Goal: Task Accomplishment & Management: Manage account settings

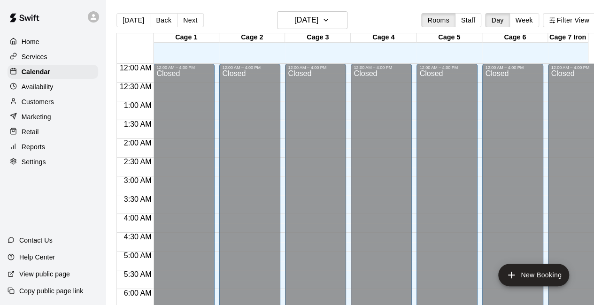
scroll to position [648, 0]
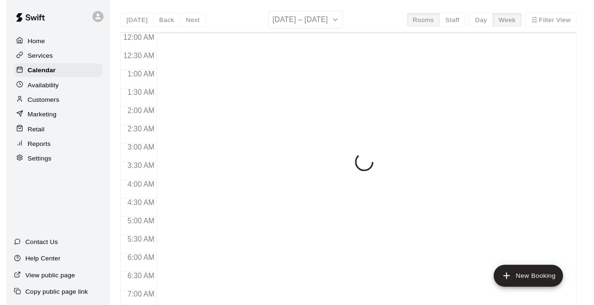
scroll to position [594, 0]
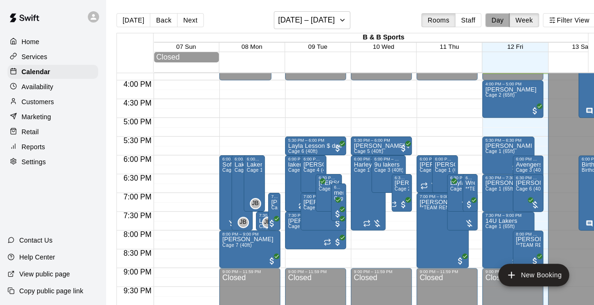
click at [503, 19] on button "Day" at bounding box center [497, 20] width 24 height 14
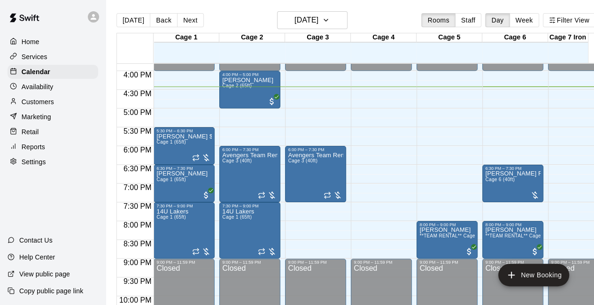
click at [45, 139] on div "Retail" at bounding box center [53, 132] width 91 height 14
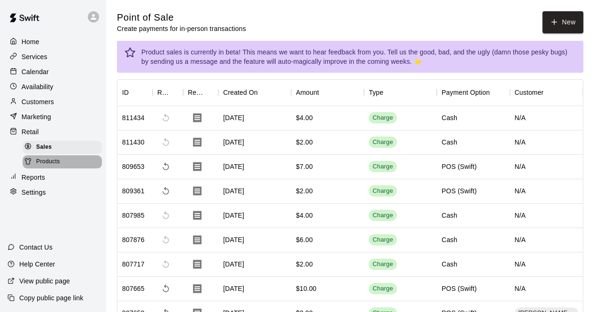
click at [70, 167] on div "Products" at bounding box center [62, 161] width 79 height 13
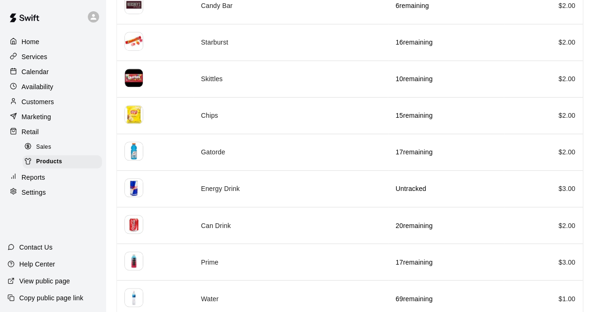
scroll to position [467, 0]
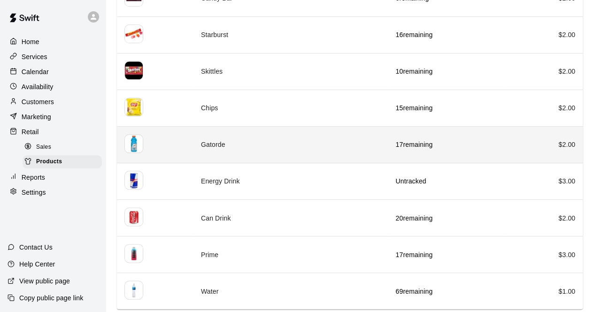
click at [298, 144] on td "Gatorde" at bounding box center [290, 144] width 195 height 37
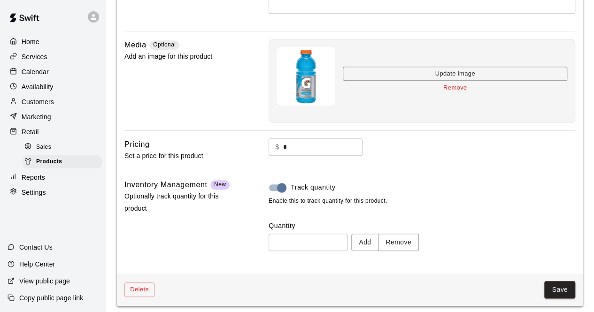
scroll to position [220, 0]
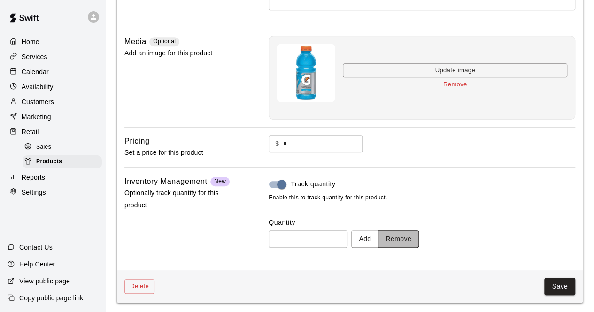
click at [417, 240] on button "Remove" at bounding box center [398, 238] width 41 height 17
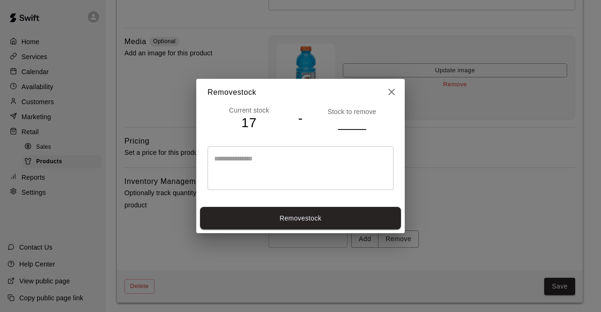
type input "*"
click at [362, 125] on input "*" at bounding box center [352, 123] width 28 height 14
click at [304, 138] on div "Current stock 17 - Stock to remove * * ​" at bounding box center [300, 155] width 208 height 98
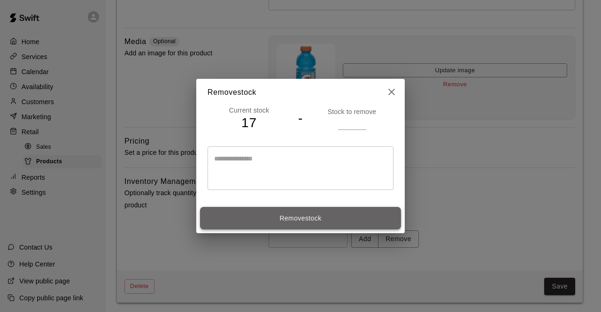
click at [287, 218] on button "Remove stock" at bounding box center [300, 218] width 201 height 23
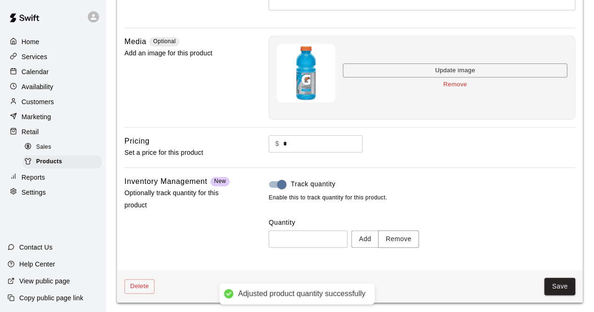
type input "**"
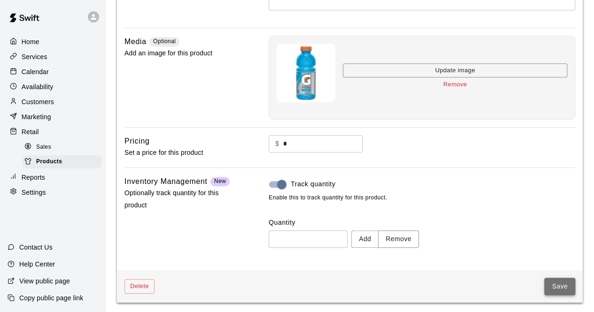
click at [559, 284] on button "Save" at bounding box center [559, 286] width 31 height 17
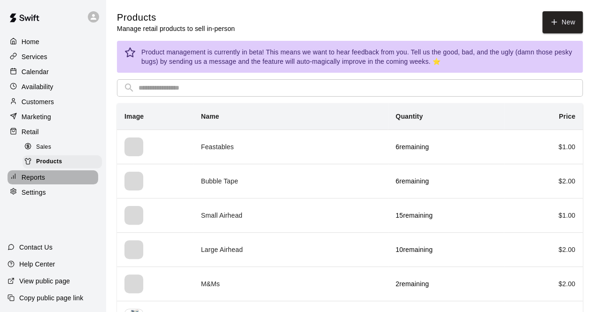
click at [56, 183] on div "Reports" at bounding box center [53, 177] width 91 height 14
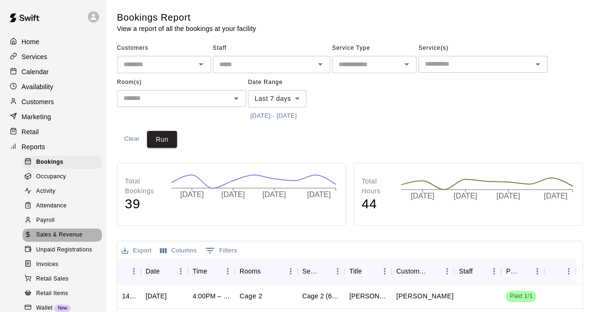
click at [71, 240] on span "Sales & Revenue" at bounding box center [59, 234] width 46 height 9
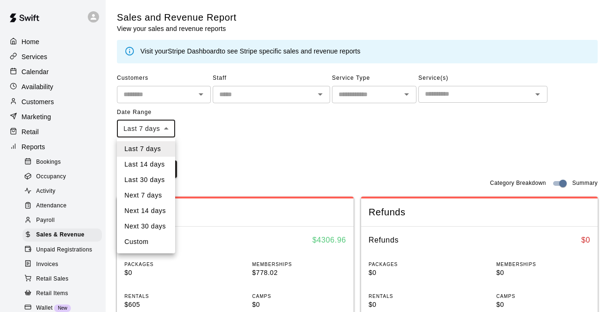
click at [160, 244] on li "Custom" at bounding box center [146, 241] width 58 height 15
type input "******"
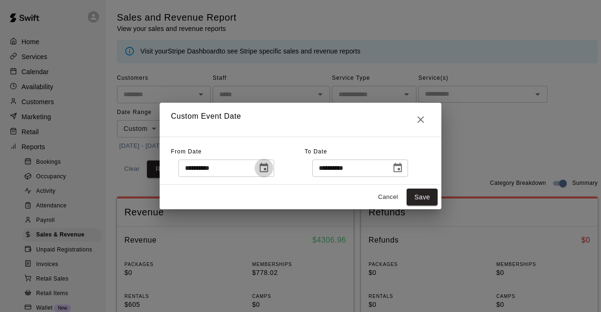
click at [269, 170] on icon "Choose date, selected date is Sep 5, 2025" at bounding box center [263, 167] width 11 height 11
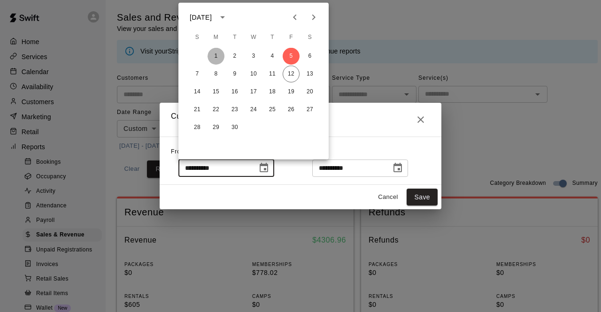
click at [216, 55] on button "1" at bounding box center [215, 56] width 17 height 17
type input "**********"
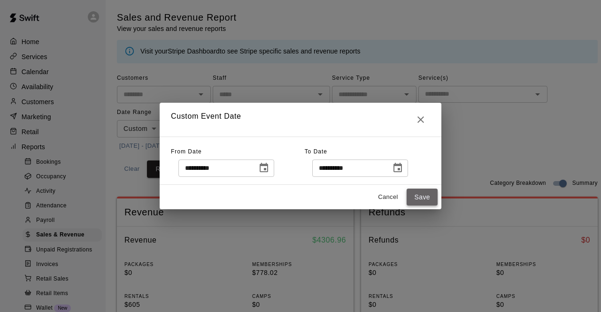
click at [421, 195] on button "Save" at bounding box center [421, 197] width 31 height 17
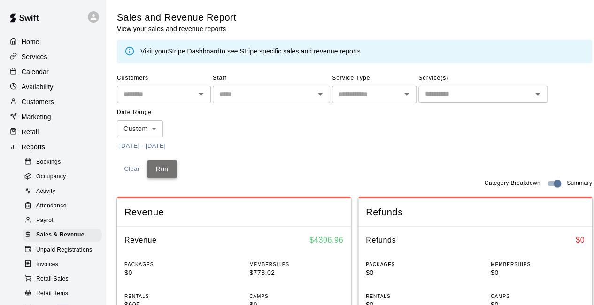
click at [163, 167] on button "Run" at bounding box center [162, 168] width 30 height 17
